Goal: Communication & Community: Participate in discussion

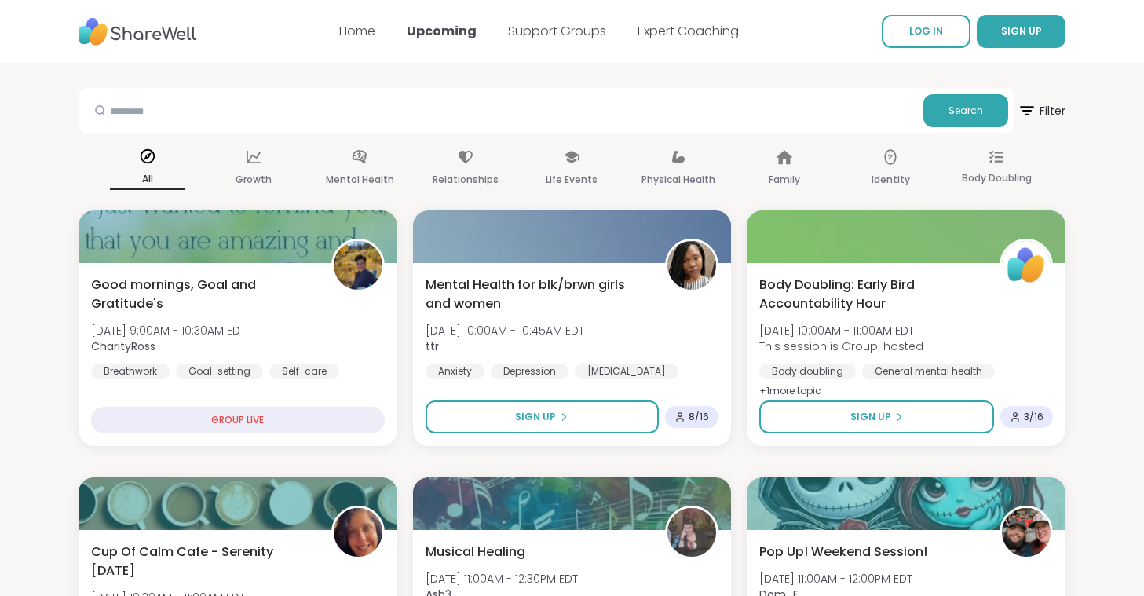
click at [255, 57] on nav "Home Upcoming Support Groups Expert Coaching LOG IN SIGN UP" at bounding box center [572, 31] width 1144 height 63
click at [918, 33] on span "LOG IN" at bounding box center [926, 30] width 34 height 13
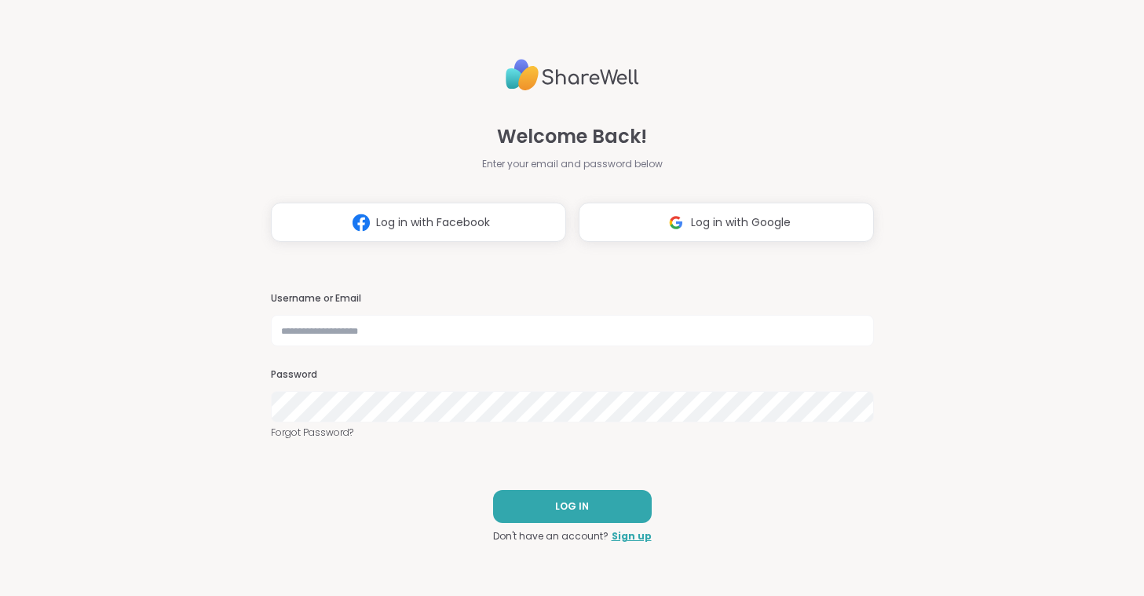
type input "**********"
click at [579, 508] on span "LOG IN" at bounding box center [572, 506] width 34 height 14
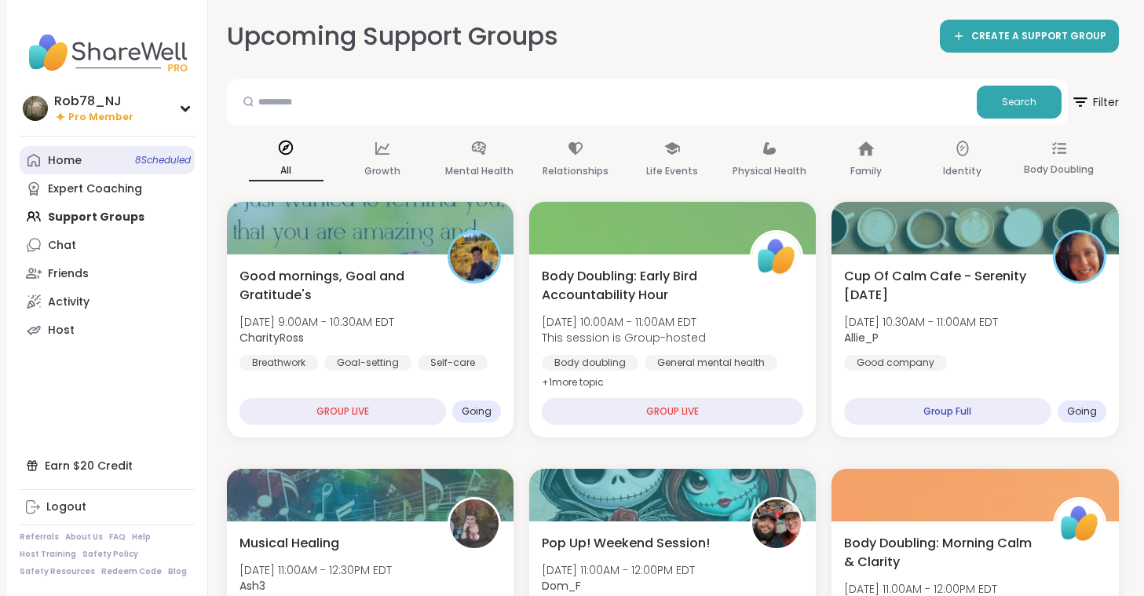
click at [131, 161] on link "Home 8 Scheduled" at bounding box center [107, 160] width 175 height 28
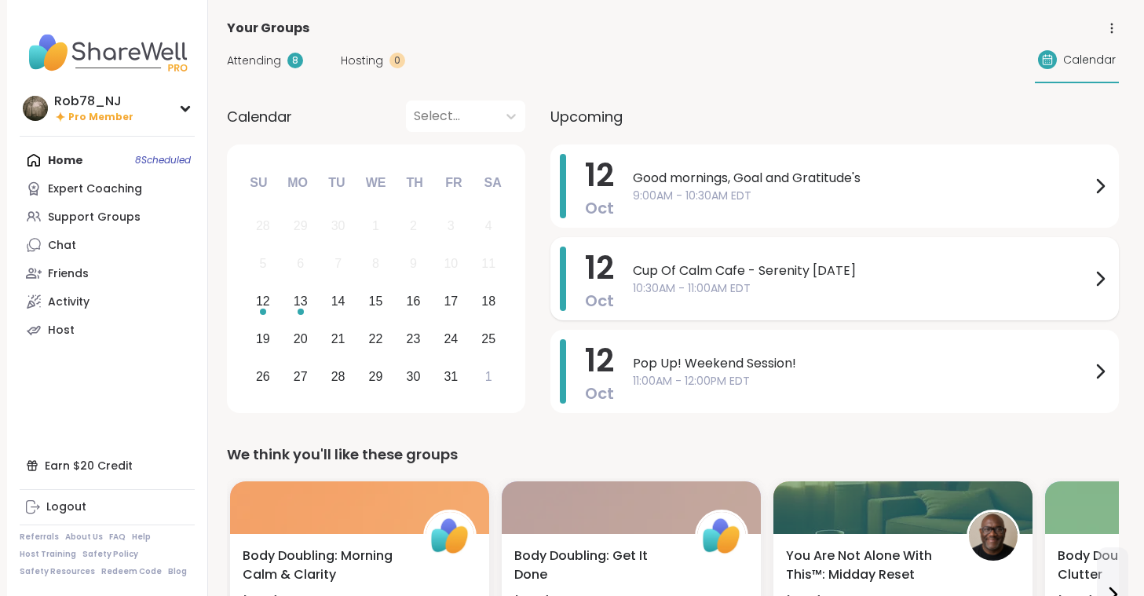
click at [787, 278] on span "Cup Of Calm Cafe - Serenity [DATE]" at bounding box center [862, 270] width 458 height 19
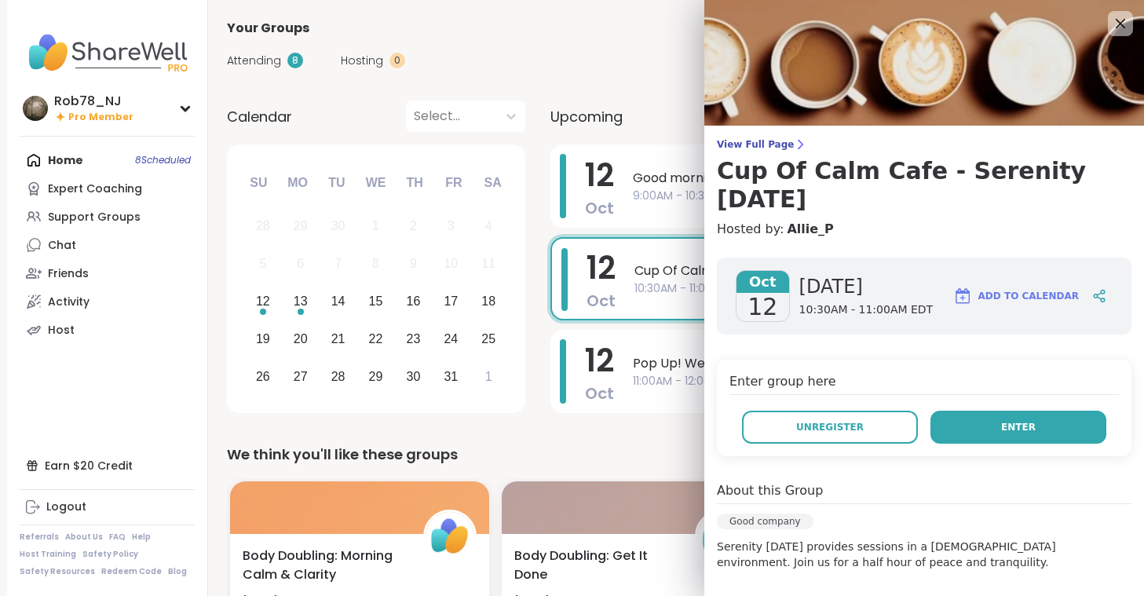
click at [1022, 420] on span "Enter" at bounding box center [1018, 427] width 35 height 14
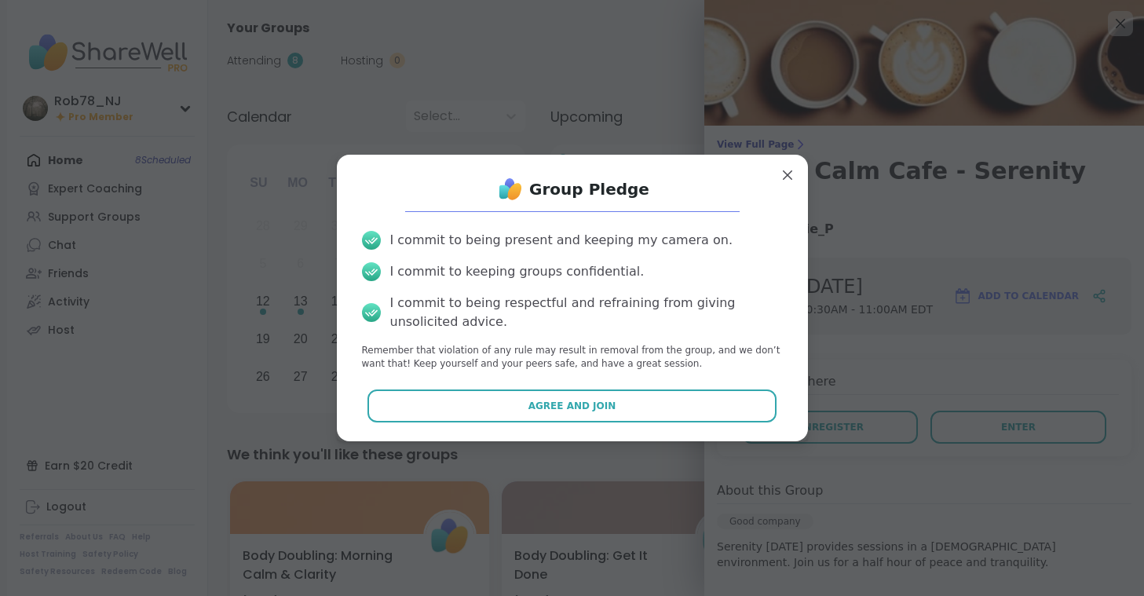
click at [559, 423] on div "Group Pledge I commit to being present and keeping my camera on. I commit to ke…" at bounding box center [572, 297] width 446 height 261
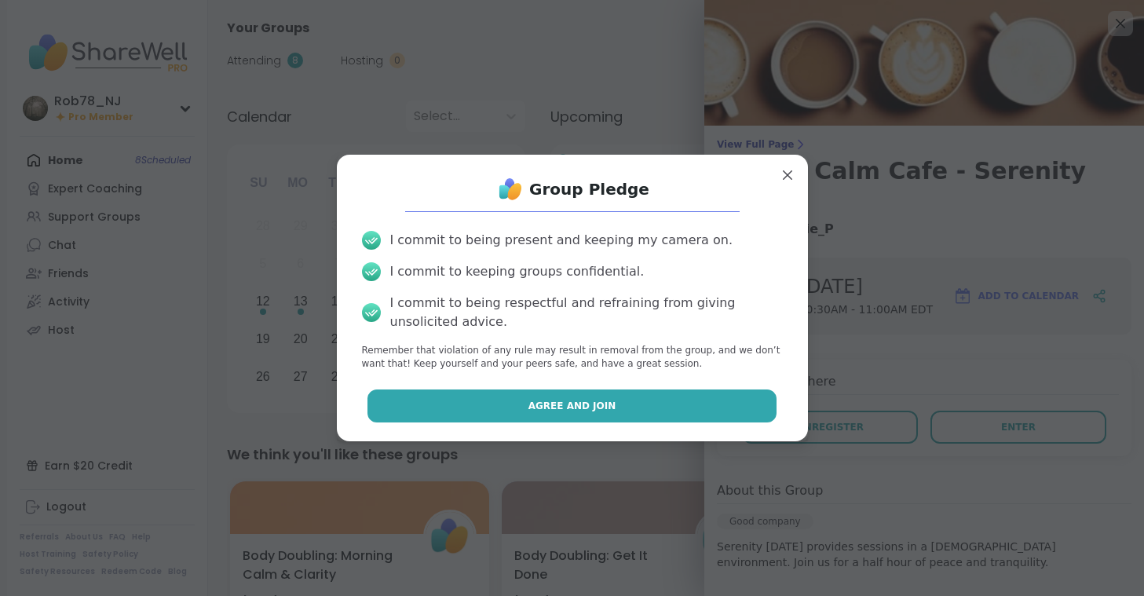
click at [558, 415] on button "Agree and Join" at bounding box center [571, 405] width 409 height 33
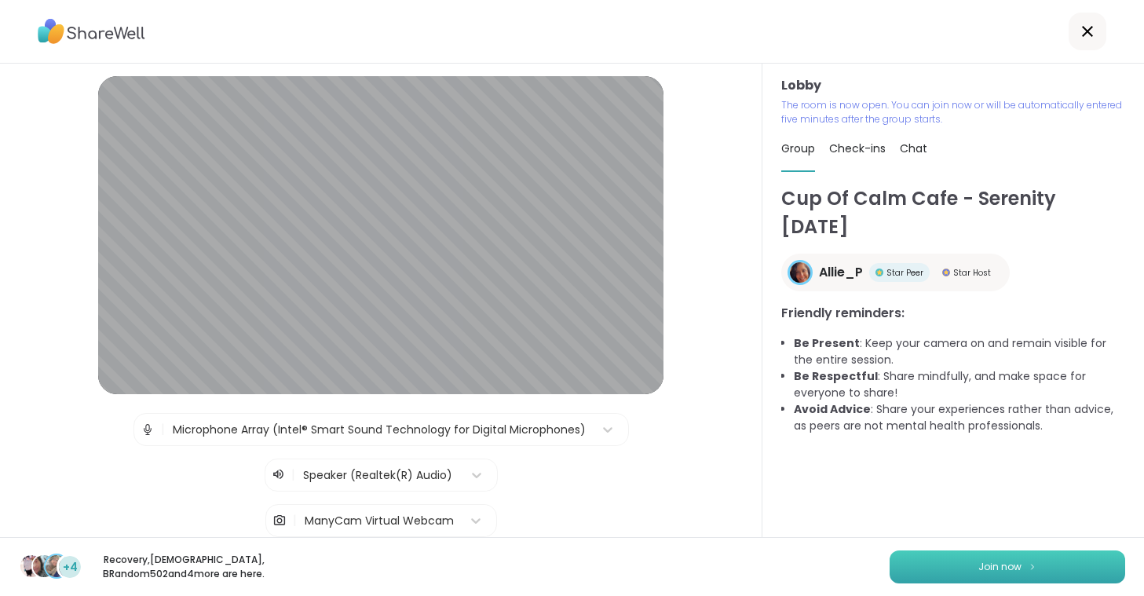
click at [1021, 565] on button "Join now" at bounding box center [1008, 566] width 236 height 33
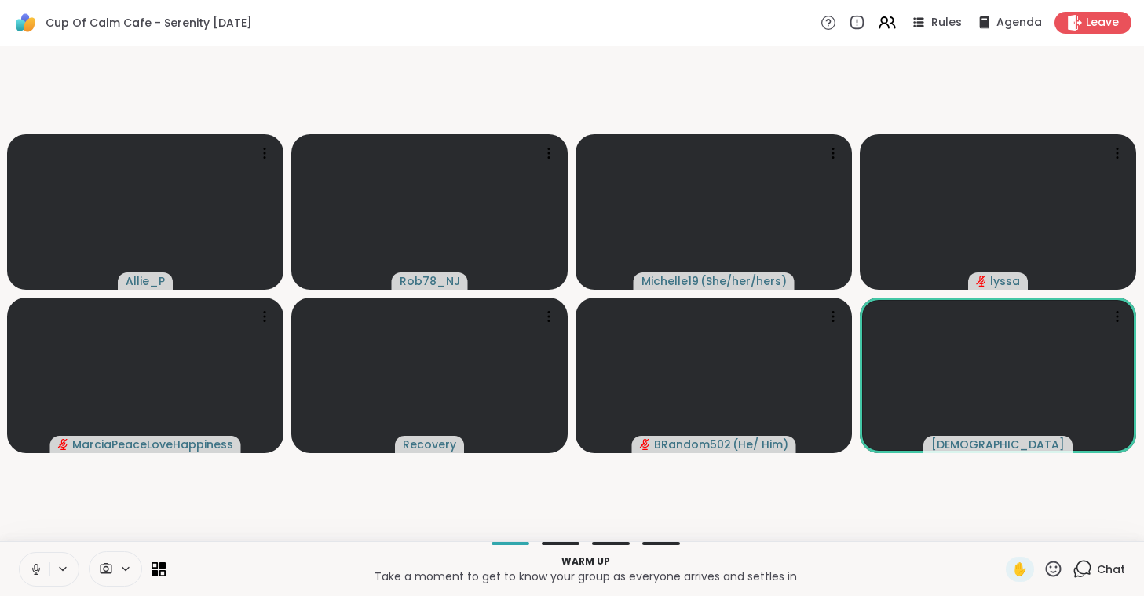
click at [35, 572] on icon at bounding box center [36, 569] width 8 height 5
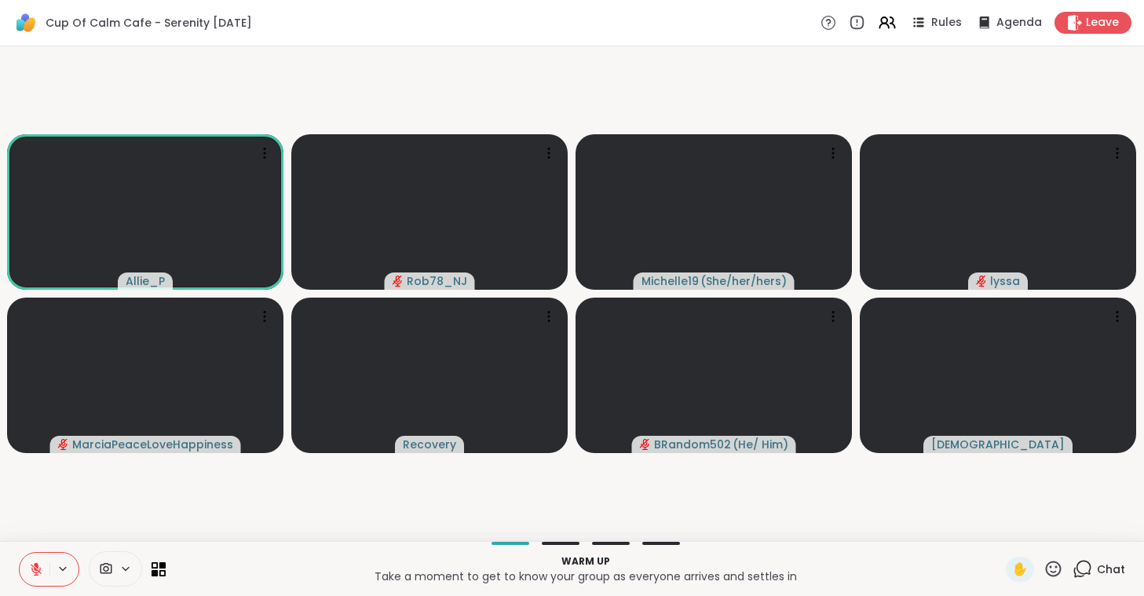
click at [112, 569] on icon at bounding box center [106, 568] width 14 height 15
click at [111, 507] on div "ManyCam Virtual Webcam" at bounding box center [143, 512] width 167 height 19
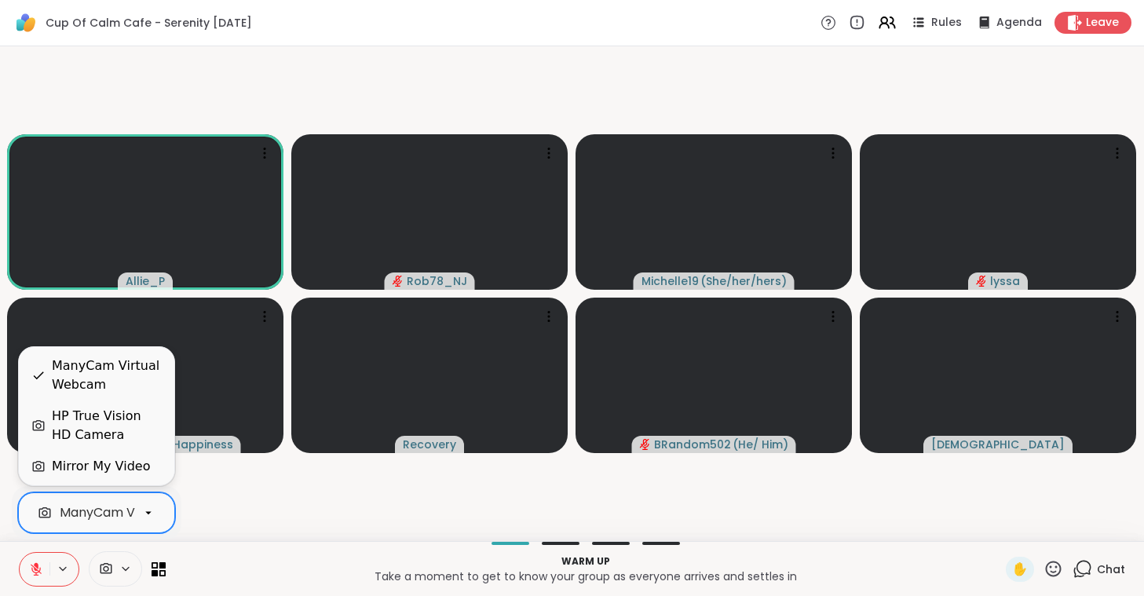
scroll to position [0, 70]
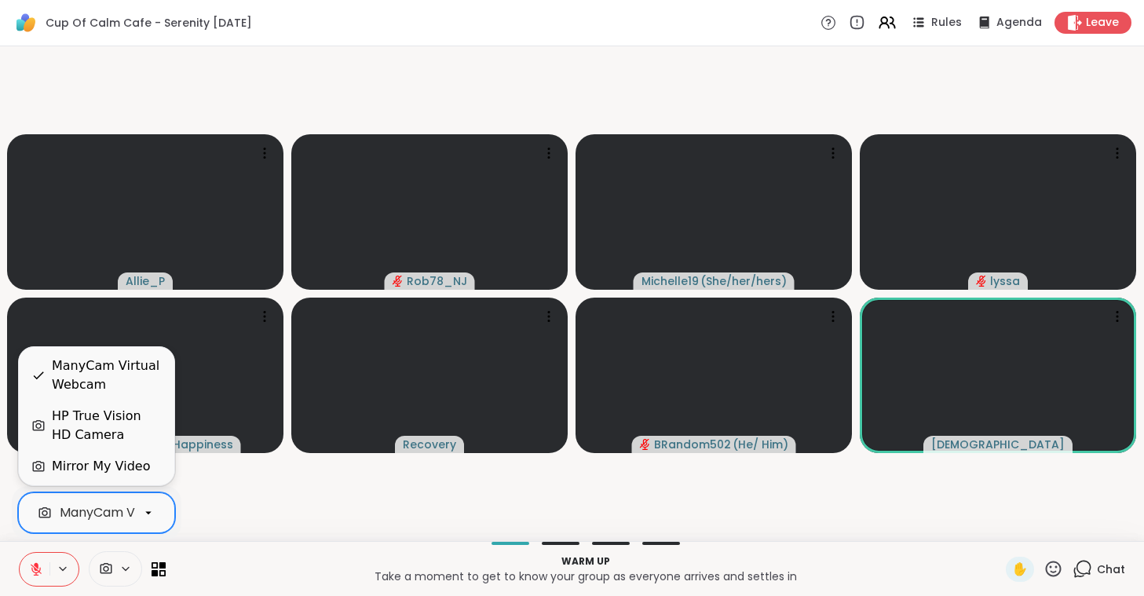
click at [87, 414] on div "HP True Vision HD Camera" at bounding box center [107, 426] width 110 height 38
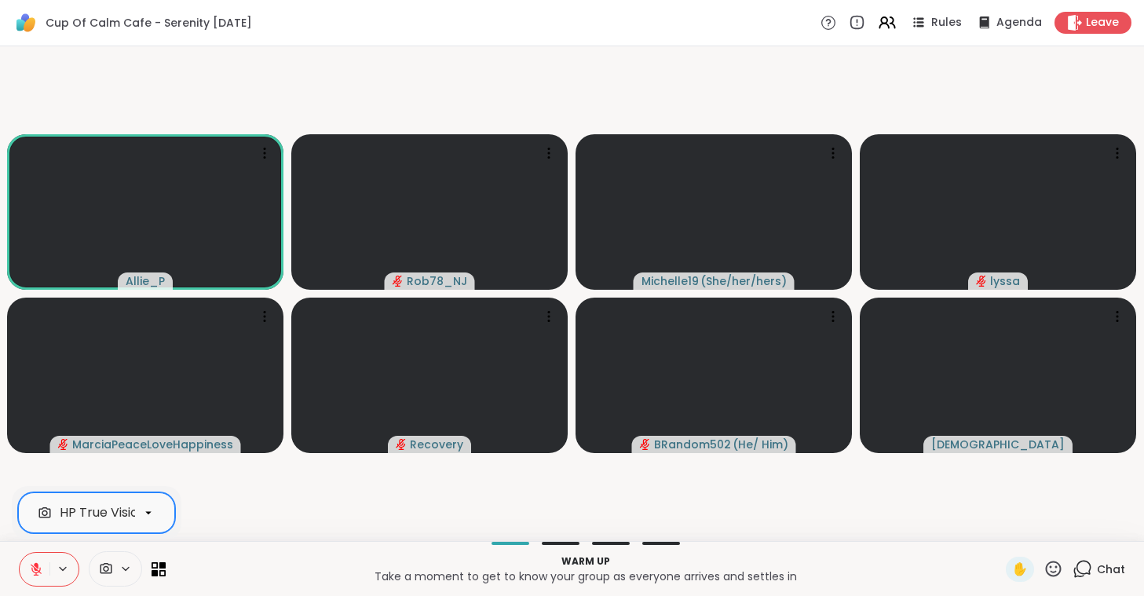
click at [237, 509] on video-player-container "Allie_P Rob78_NJ Michelle19 ( She/her/hers ) [PERSON_NAME] Recovery BRandom502 …" at bounding box center [571, 294] width 1125 height 482
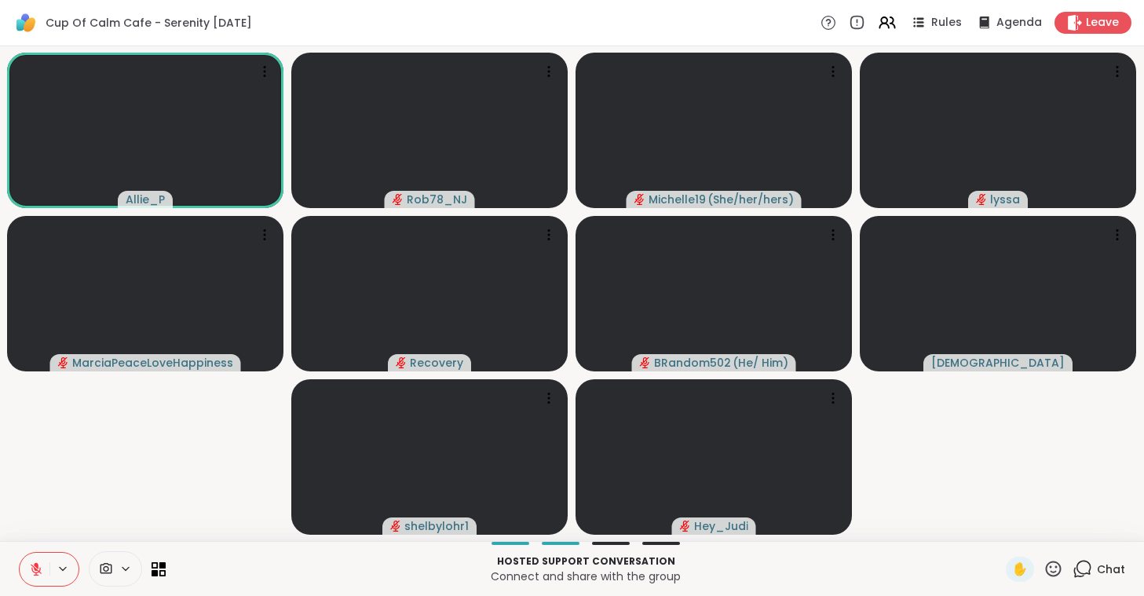
click at [31, 564] on icon at bounding box center [36, 569] width 14 height 14
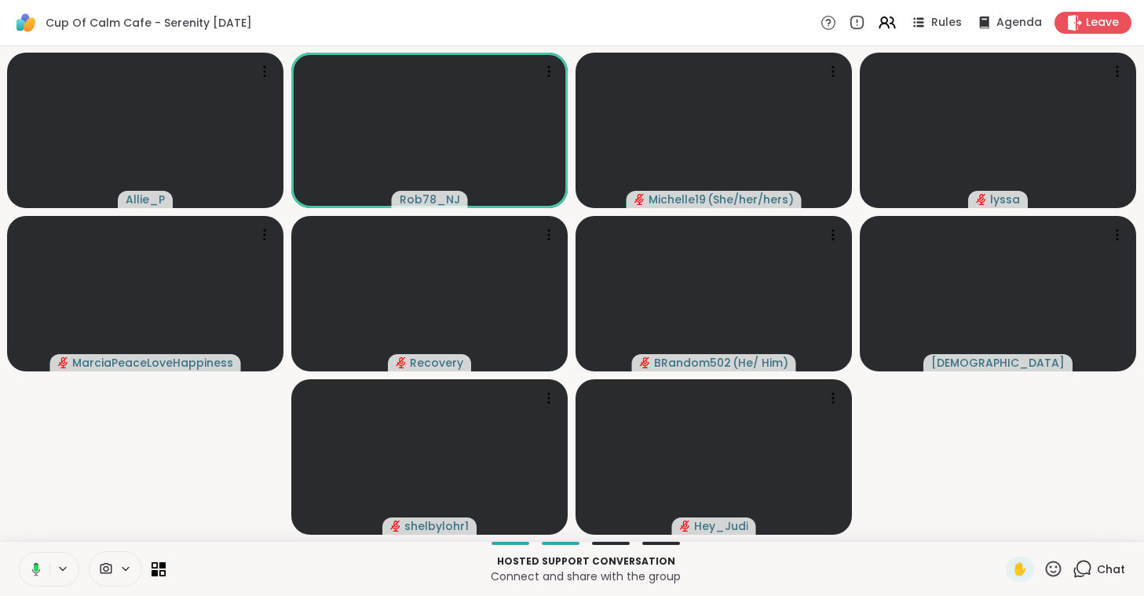
click at [31, 564] on icon at bounding box center [34, 569] width 14 height 14
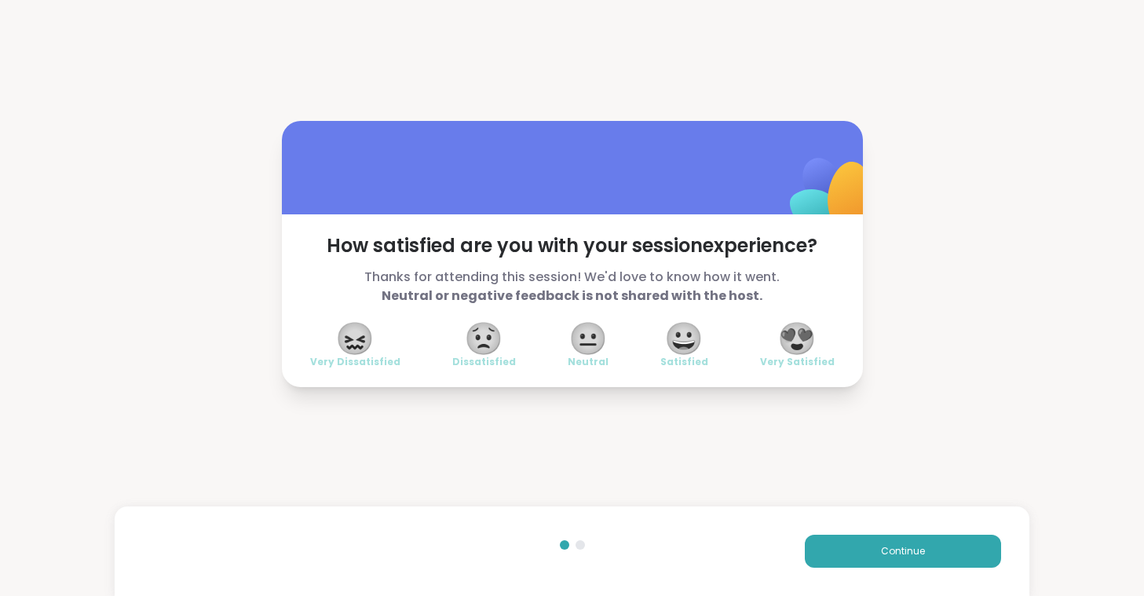
click at [806, 349] on span "😍" at bounding box center [796, 338] width 39 height 28
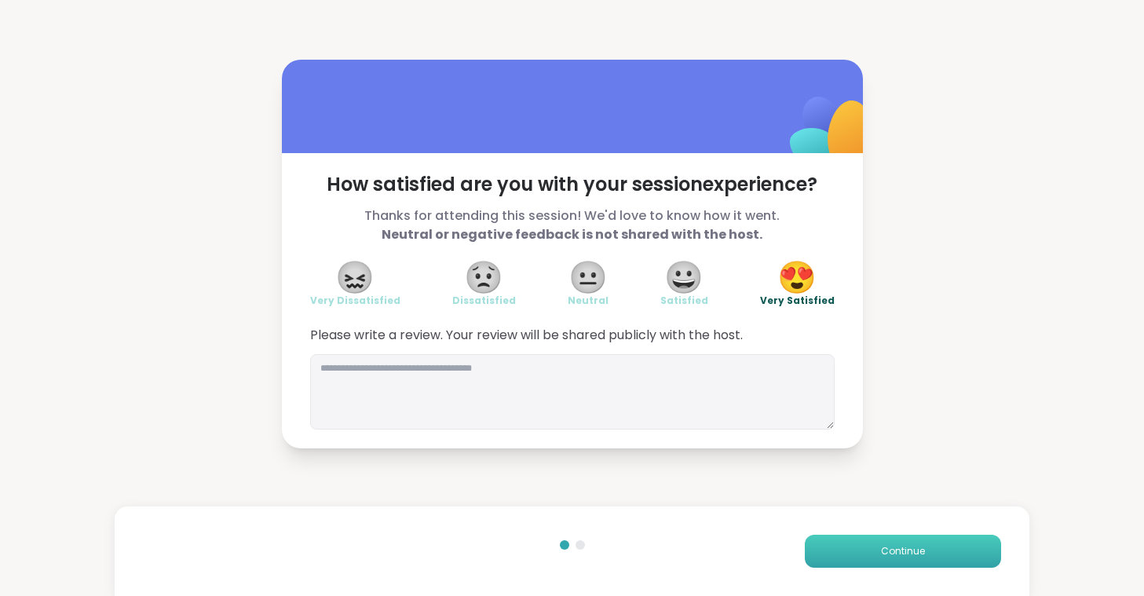
click at [904, 546] on span "Continue" at bounding box center [903, 551] width 44 height 14
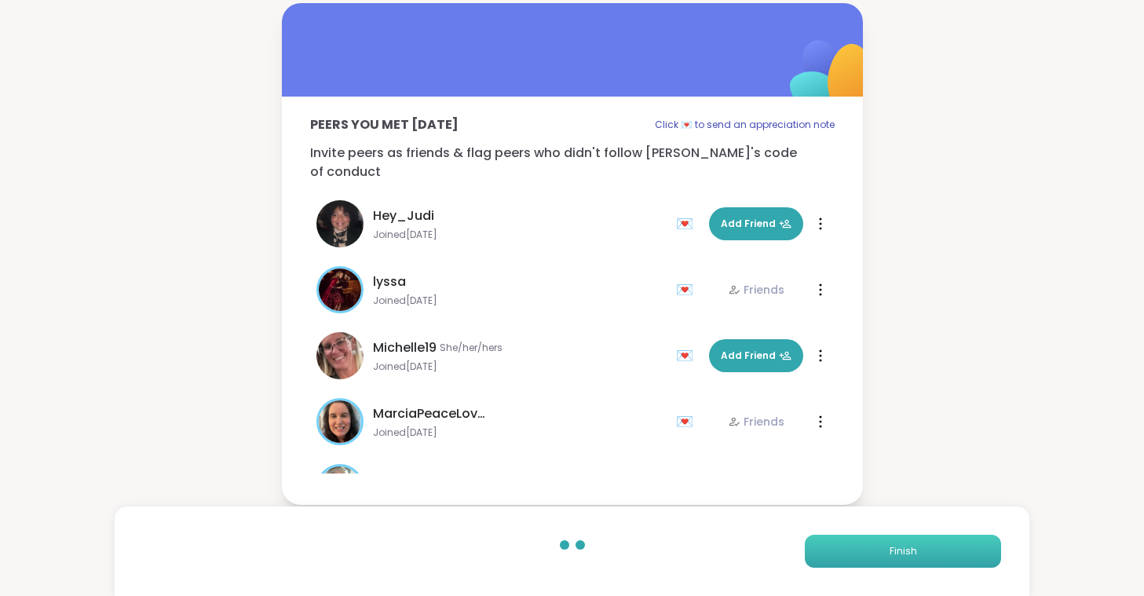
click at [904, 546] on span "Finish" at bounding box center [903, 551] width 27 height 14
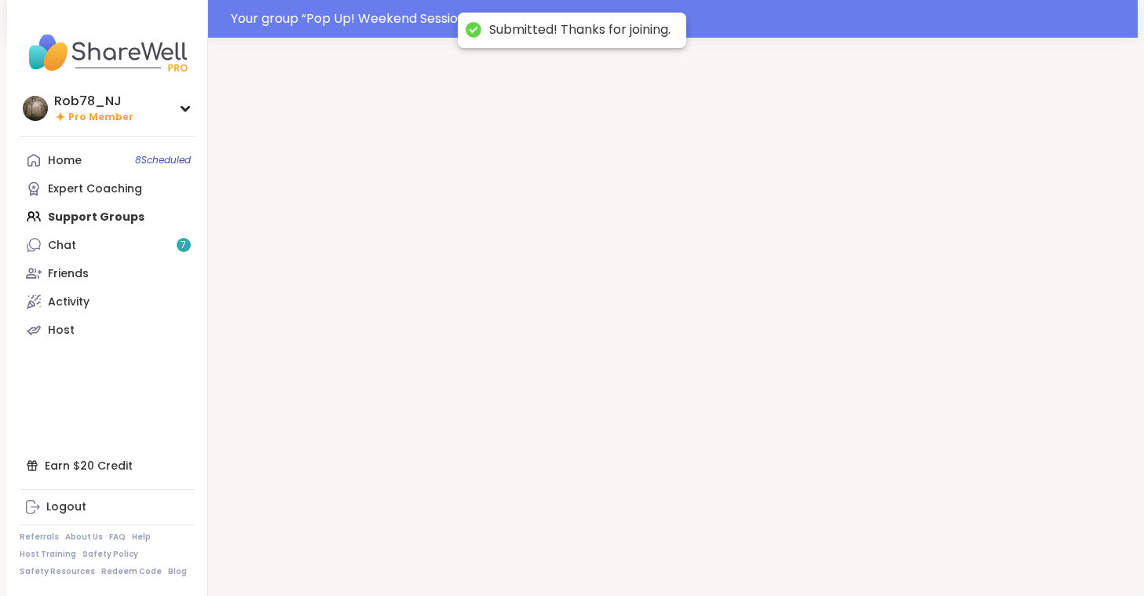
click at [904, 546] on div at bounding box center [673, 336] width 930 height 596
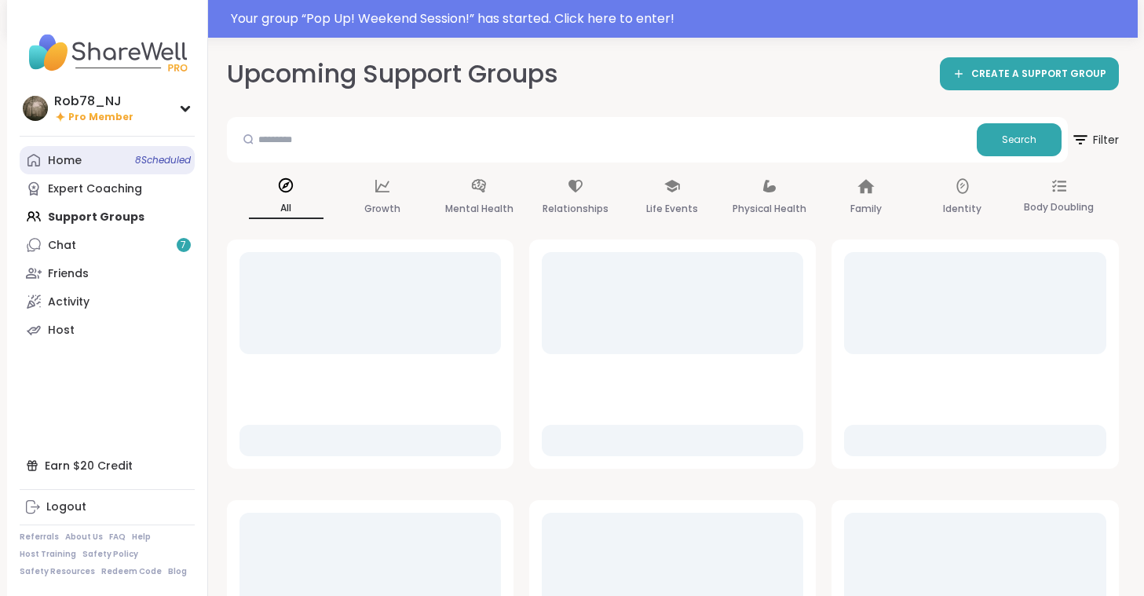
click at [83, 157] on link "Home 8 Scheduled" at bounding box center [107, 160] width 175 height 28
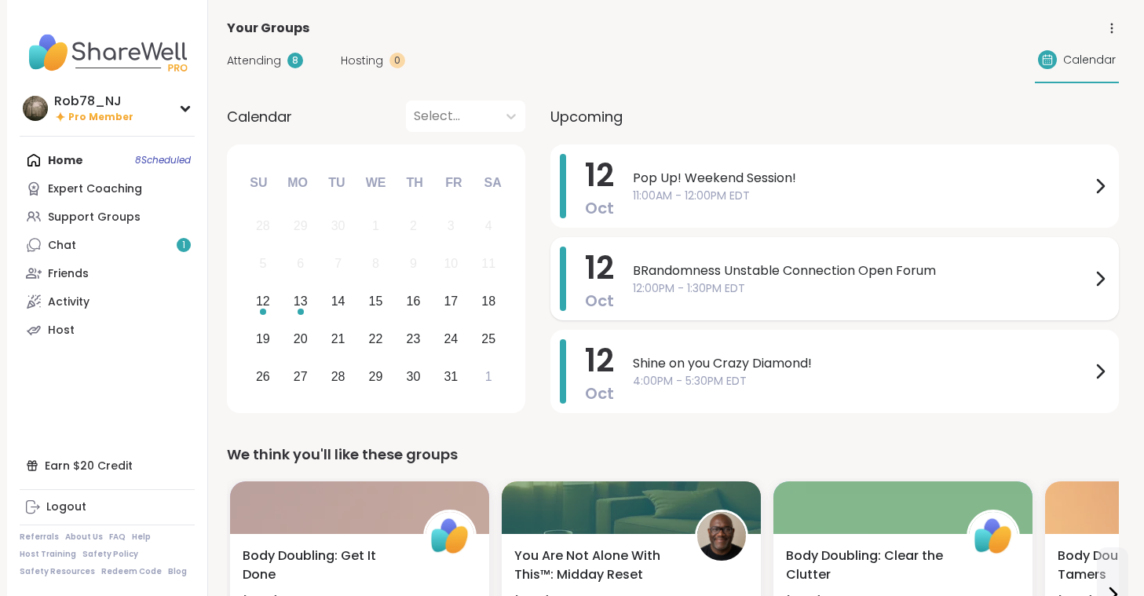
click at [720, 322] on div "[DATE] Pop Up! Weekend Session! 11:00AM - 12:00PM EDT [DATE] BRandomness Unstab…" at bounding box center [834, 281] width 568 height 274
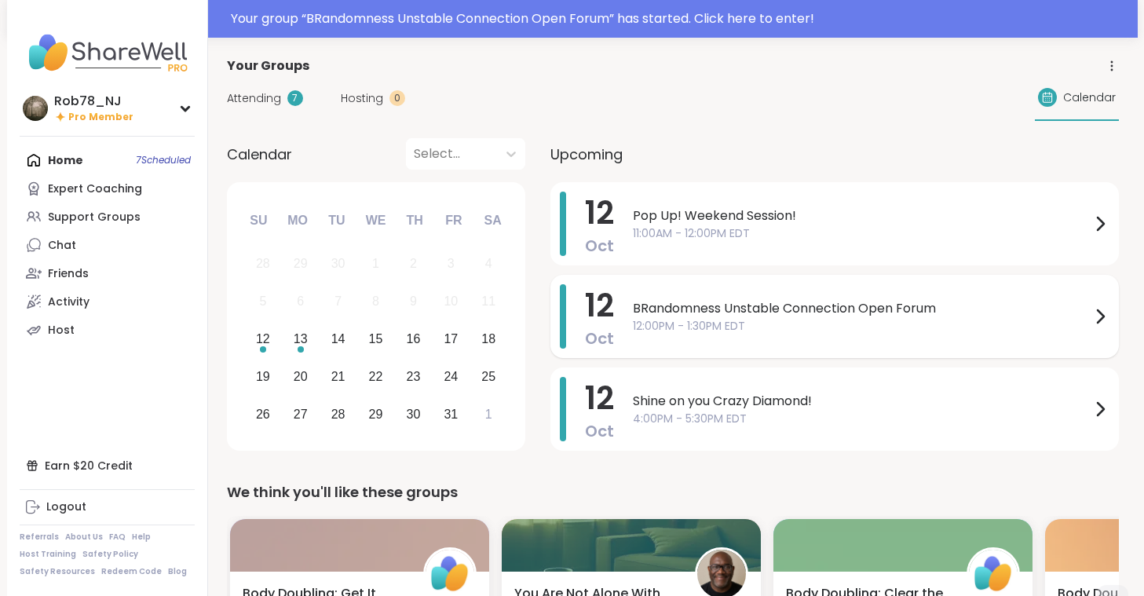
click at [733, 305] on span "BRandomness Unstable Connection Open Forum" at bounding box center [862, 308] width 458 height 19
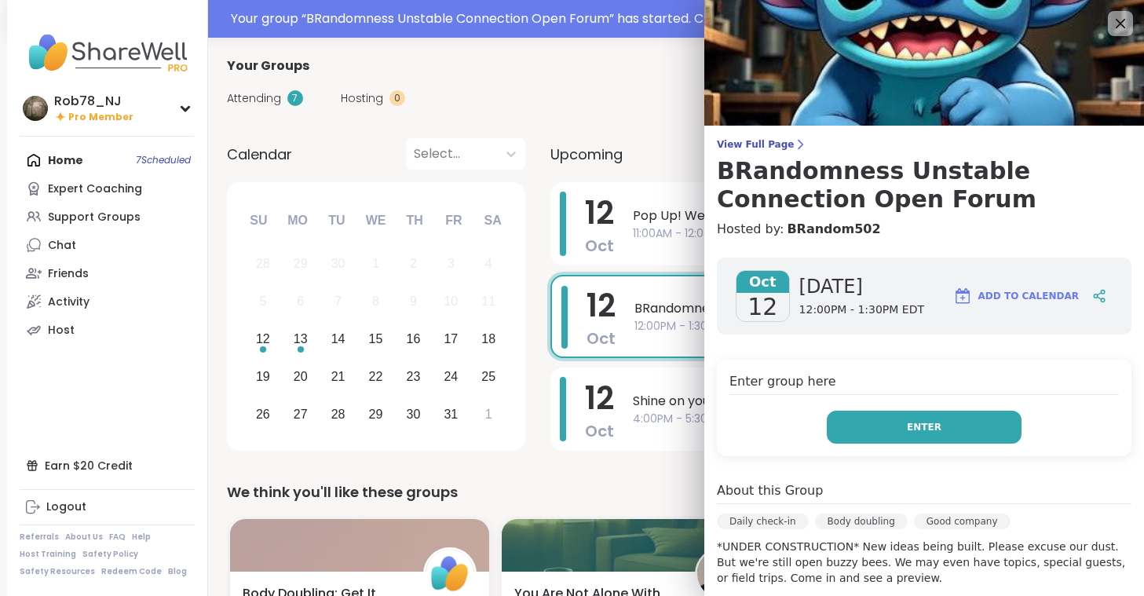
click at [904, 429] on button "Enter" at bounding box center [924, 427] width 195 height 33
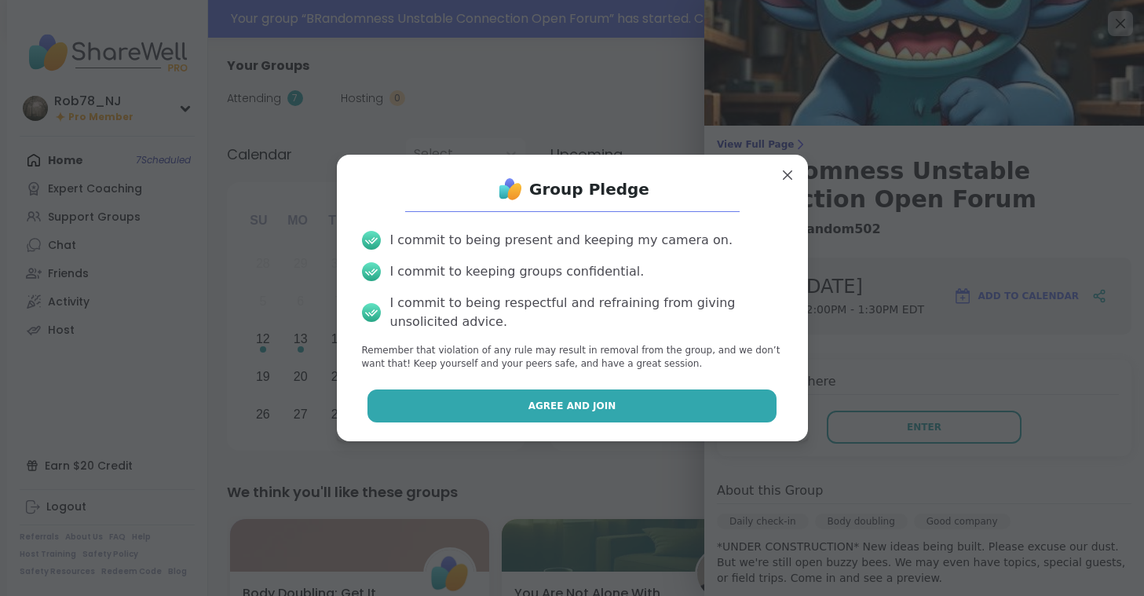
click at [510, 402] on button "Agree and Join" at bounding box center [571, 405] width 409 height 33
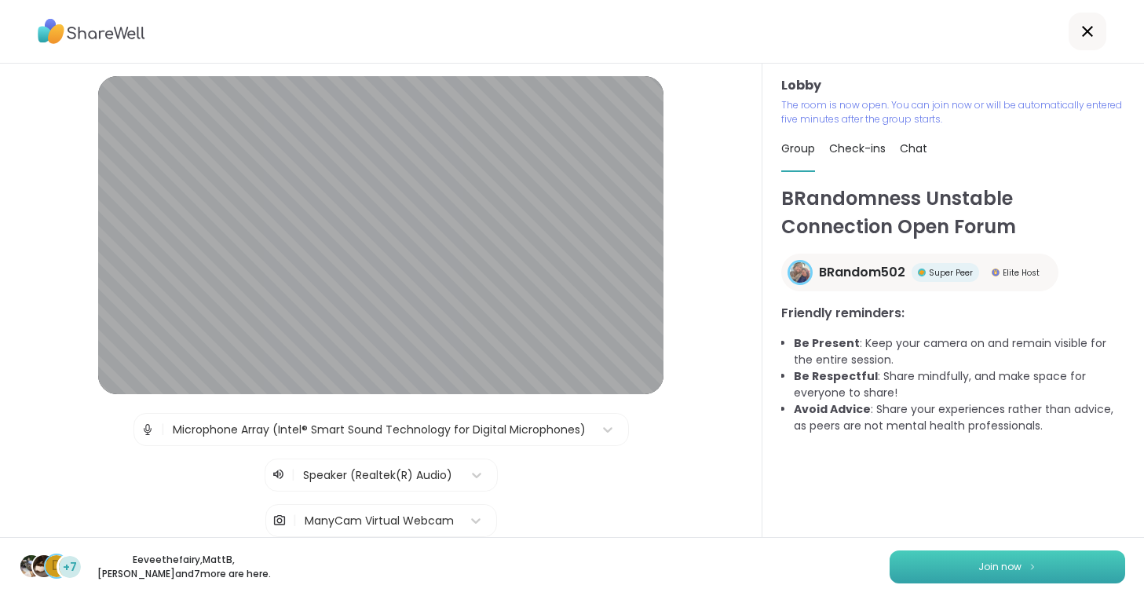
click at [969, 568] on button "Join now" at bounding box center [1008, 566] width 236 height 33
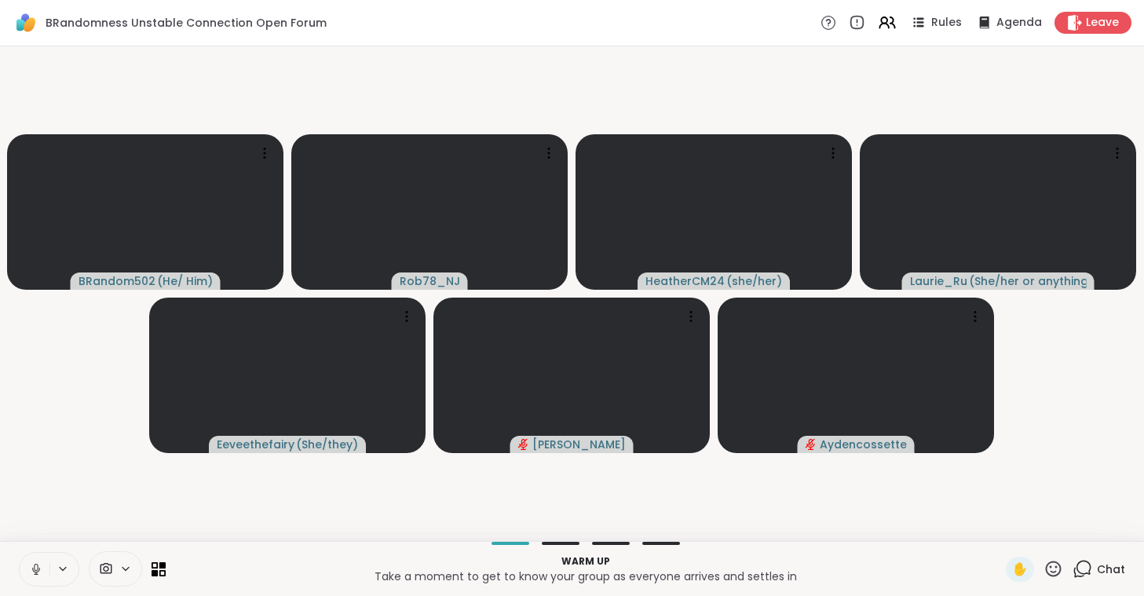
click at [24, 576] on button at bounding box center [35, 569] width 30 height 33
click at [117, 579] on div at bounding box center [115, 568] width 53 height 35
click at [130, 515] on div "ManyCam Virtual Webcam" at bounding box center [143, 512] width 167 height 19
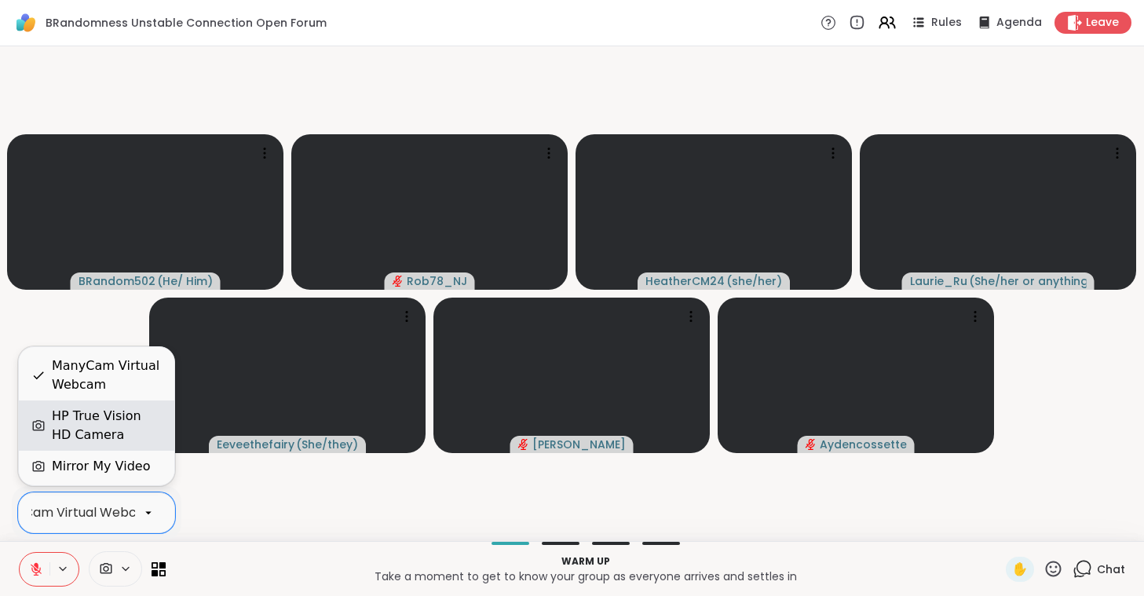
click at [127, 427] on div "HP True Vision HD Camera" at bounding box center [107, 426] width 110 height 38
